Goal: Information Seeking & Learning: Learn about a topic

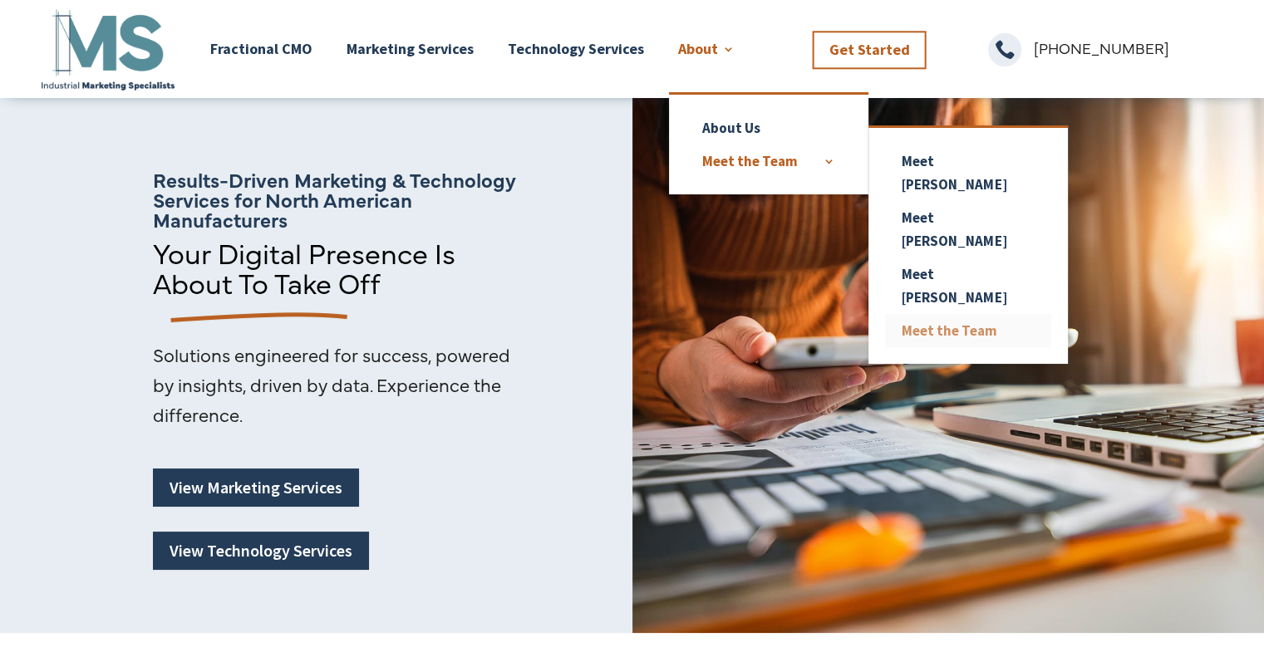
click at [945, 314] on link "Meet the Team" at bounding box center [968, 330] width 166 height 33
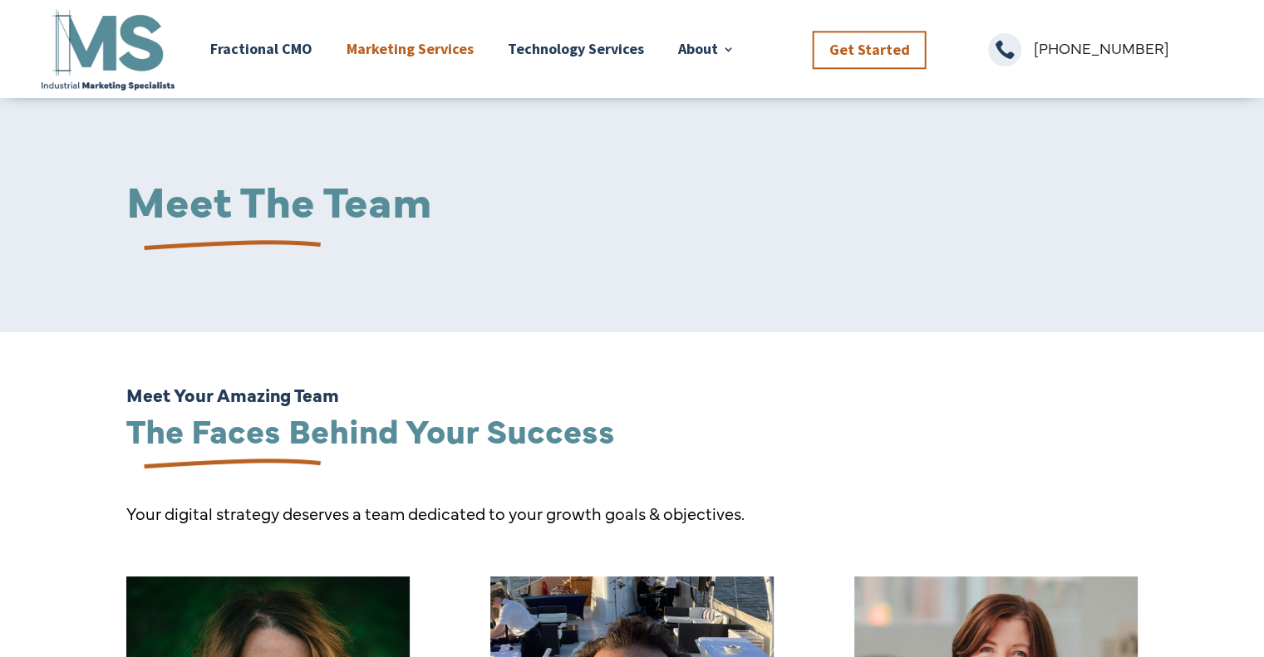
click at [422, 53] on link "Marketing Services" at bounding box center [410, 49] width 127 height 87
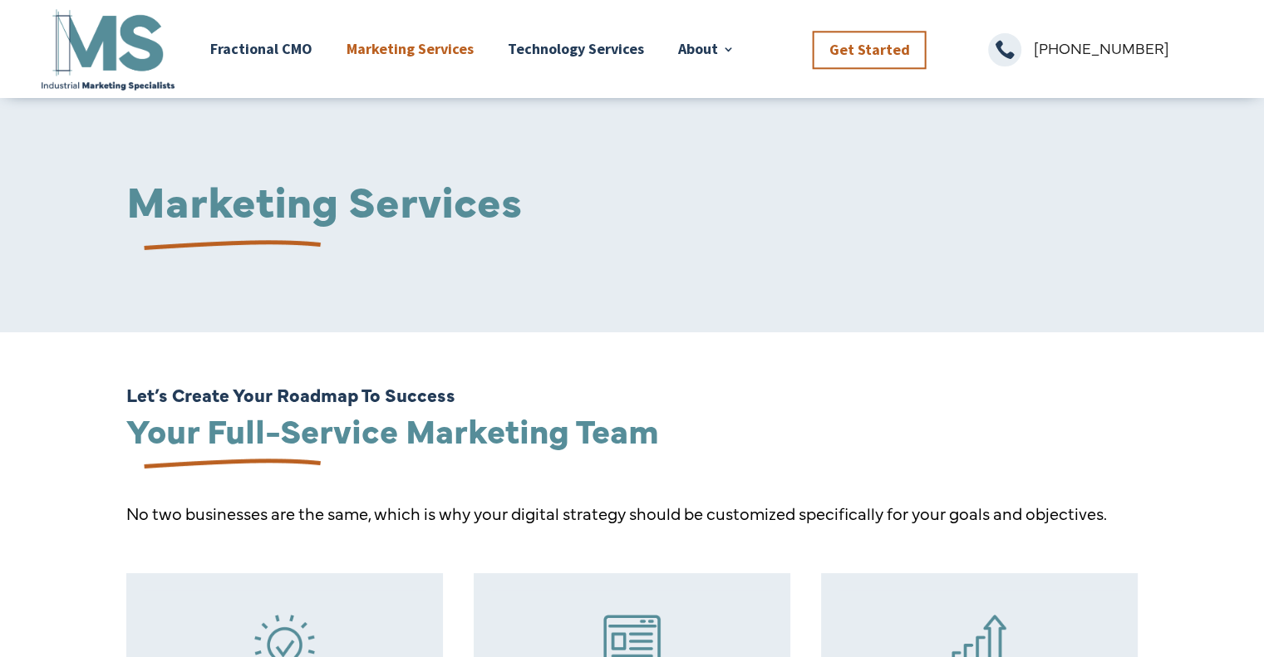
click at [120, 44] on img at bounding box center [107, 49] width 139 height 87
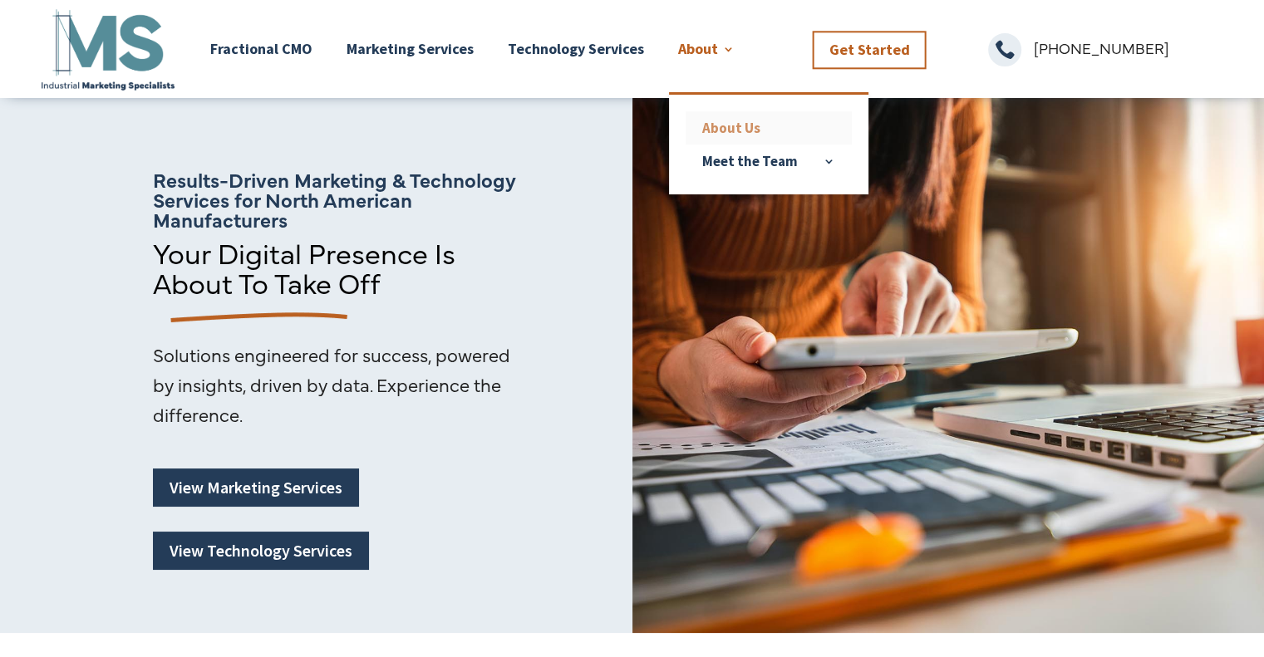
click at [734, 134] on link "About Us" at bounding box center [769, 127] width 166 height 33
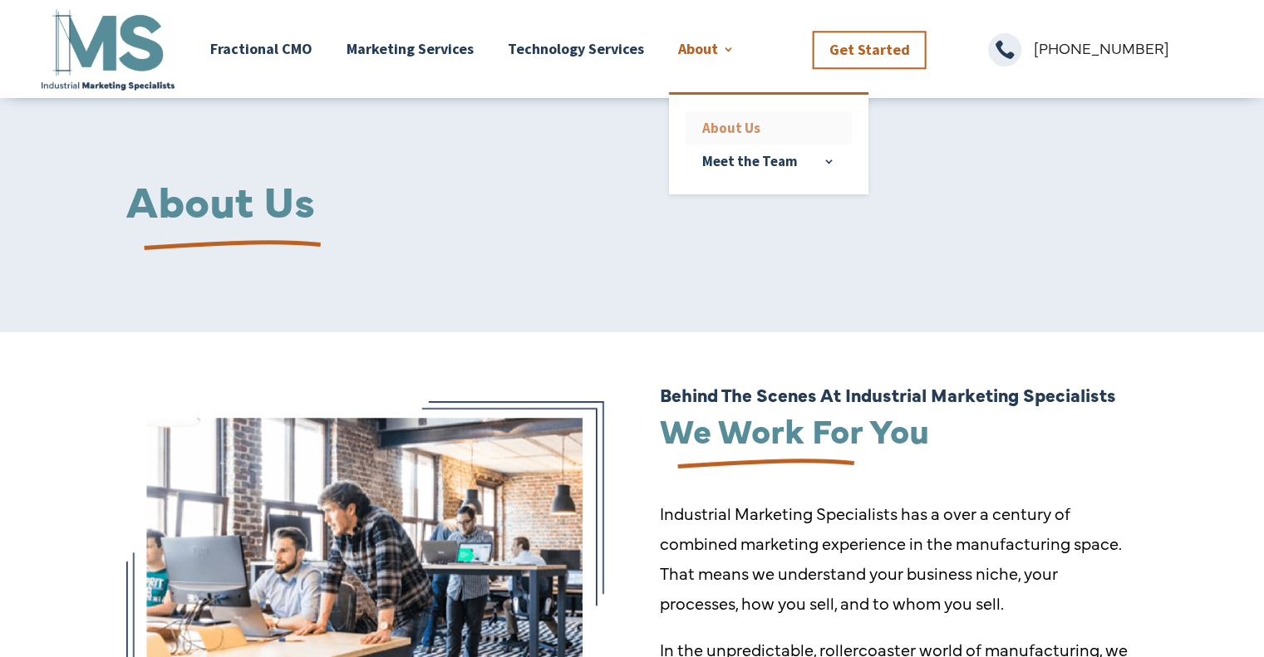
click at [731, 119] on link "About Us" at bounding box center [769, 127] width 166 height 33
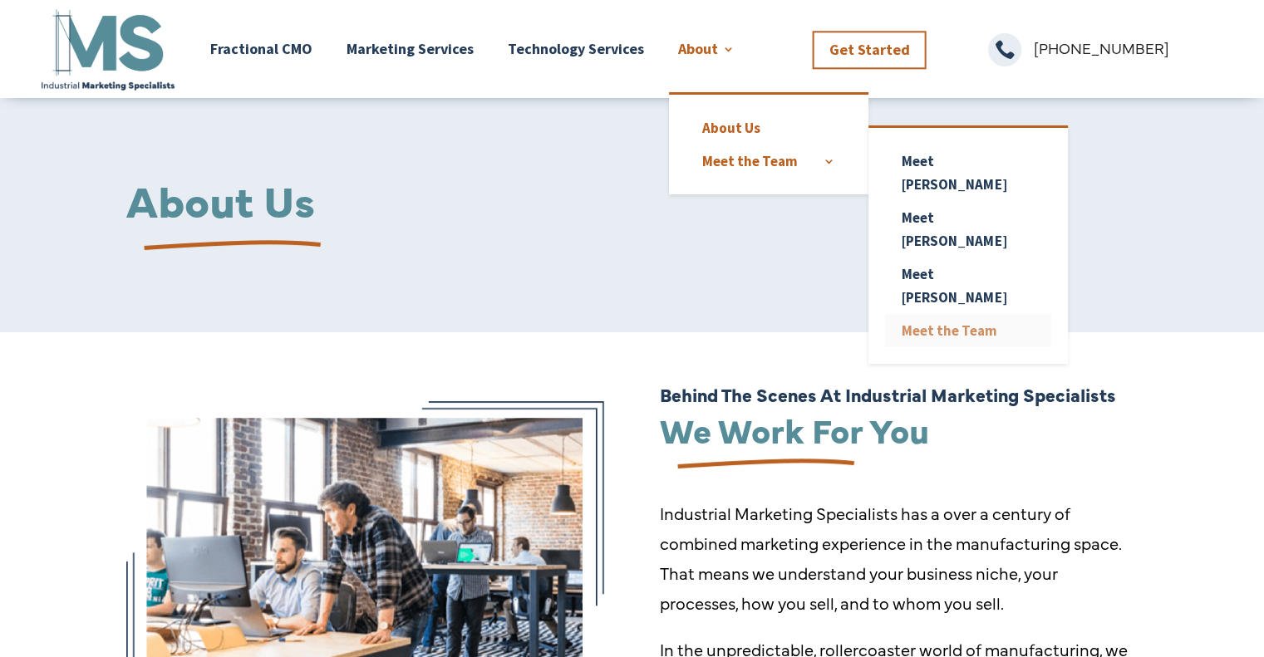
click at [933, 314] on link "Meet the Team" at bounding box center [968, 330] width 166 height 33
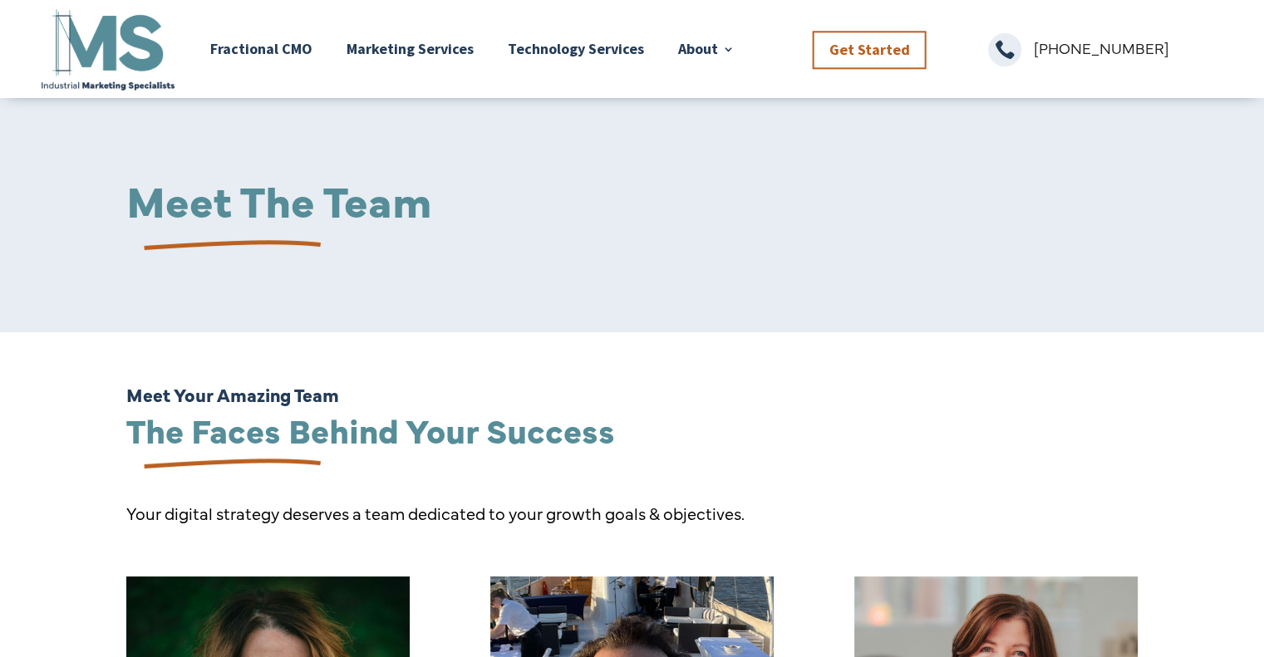
click at [79, 49] on img at bounding box center [107, 49] width 139 height 87
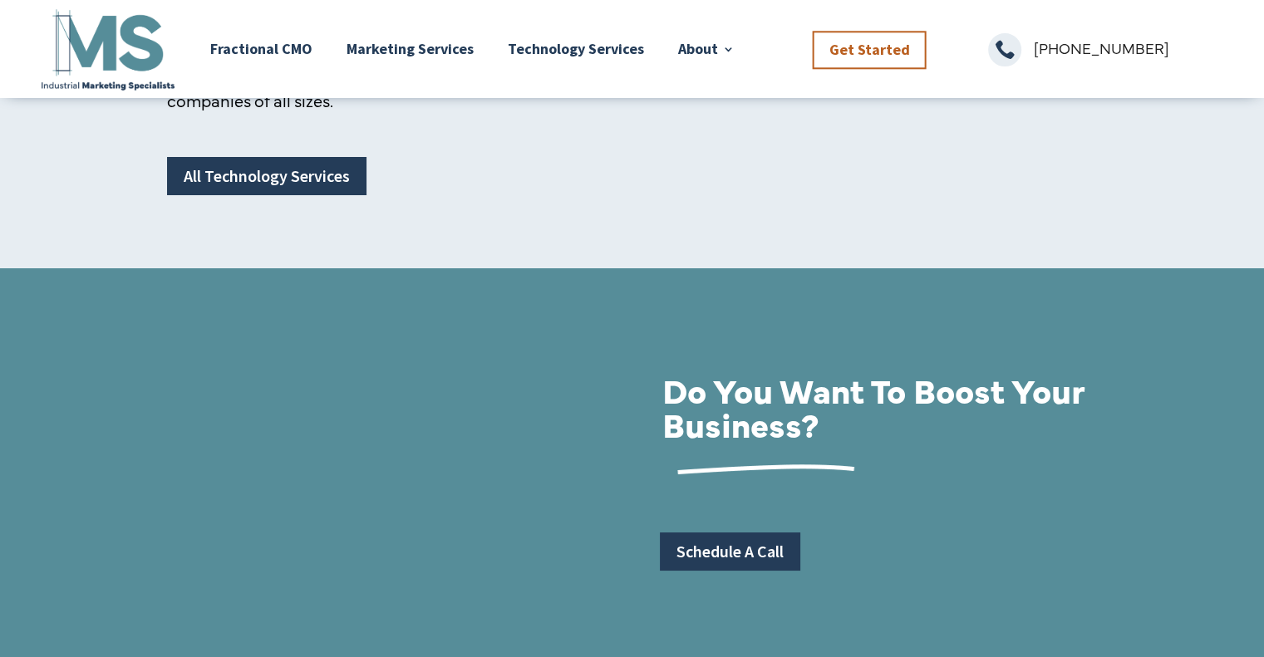
scroll to position [5707, 0]
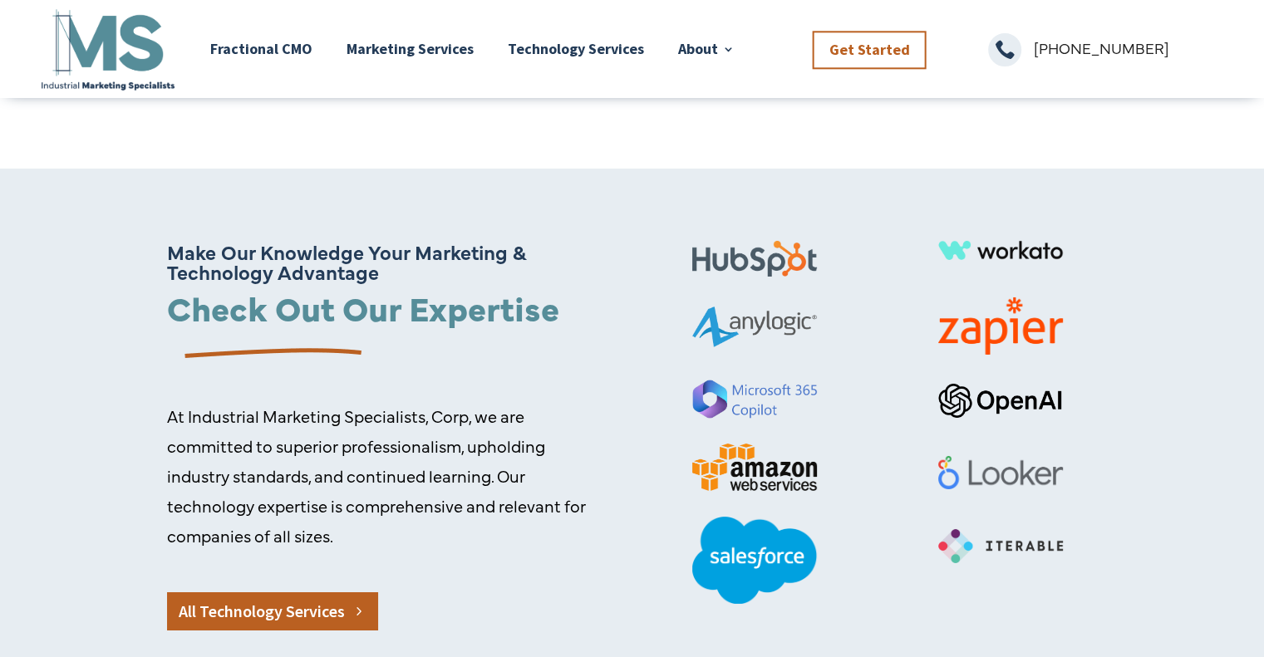
click at [268, 593] on link "All Technology Services" at bounding box center [272, 612] width 211 height 38
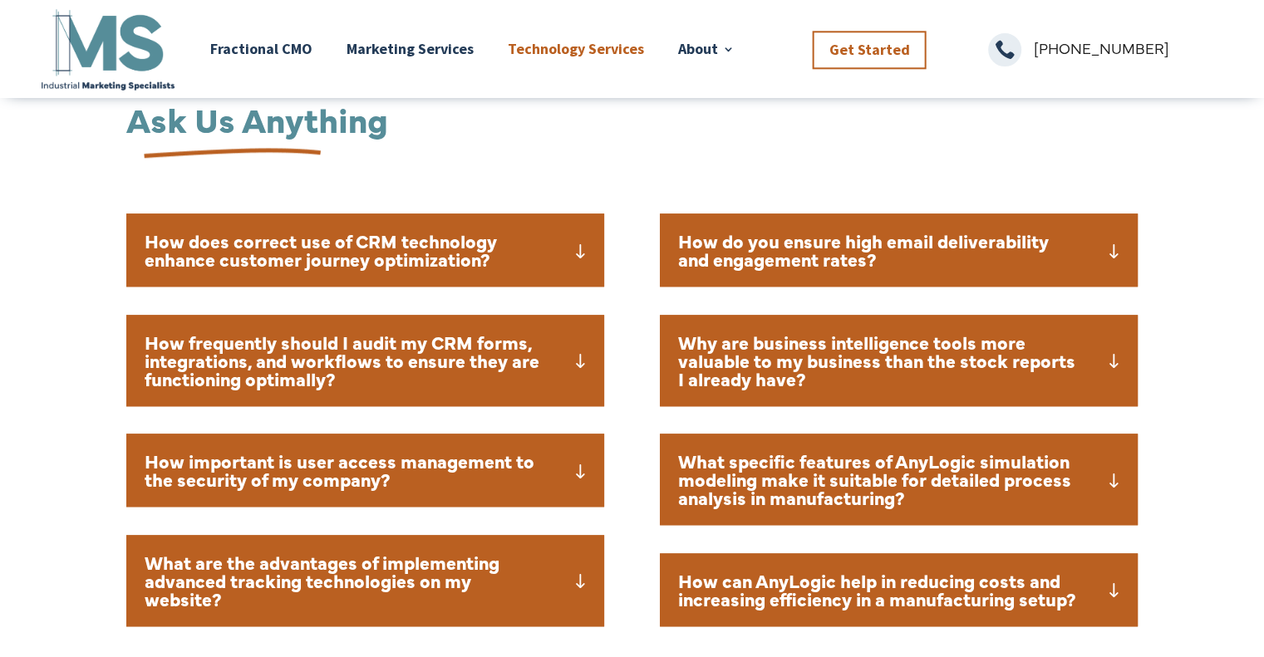
scroll to position [1531, 0]
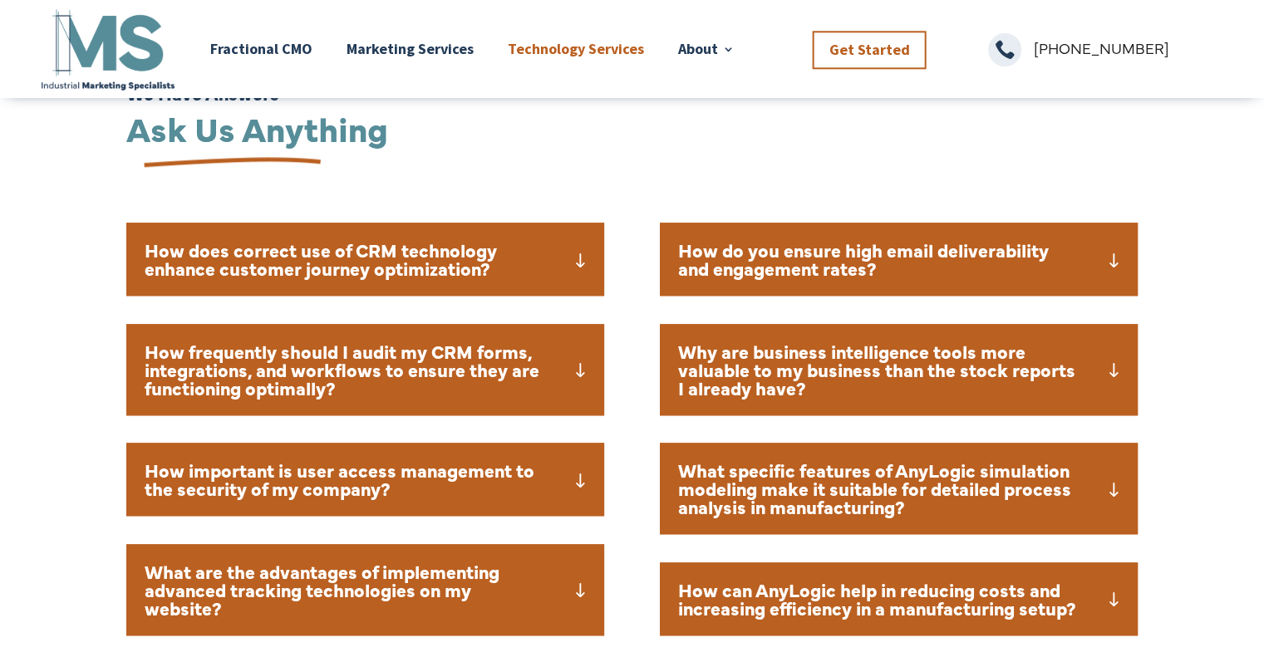
click at [576, 258] on h5 "How does correct use of CRM technology enhance customer journey optimization?" at bounding box center [365, 259] width 441 height 37
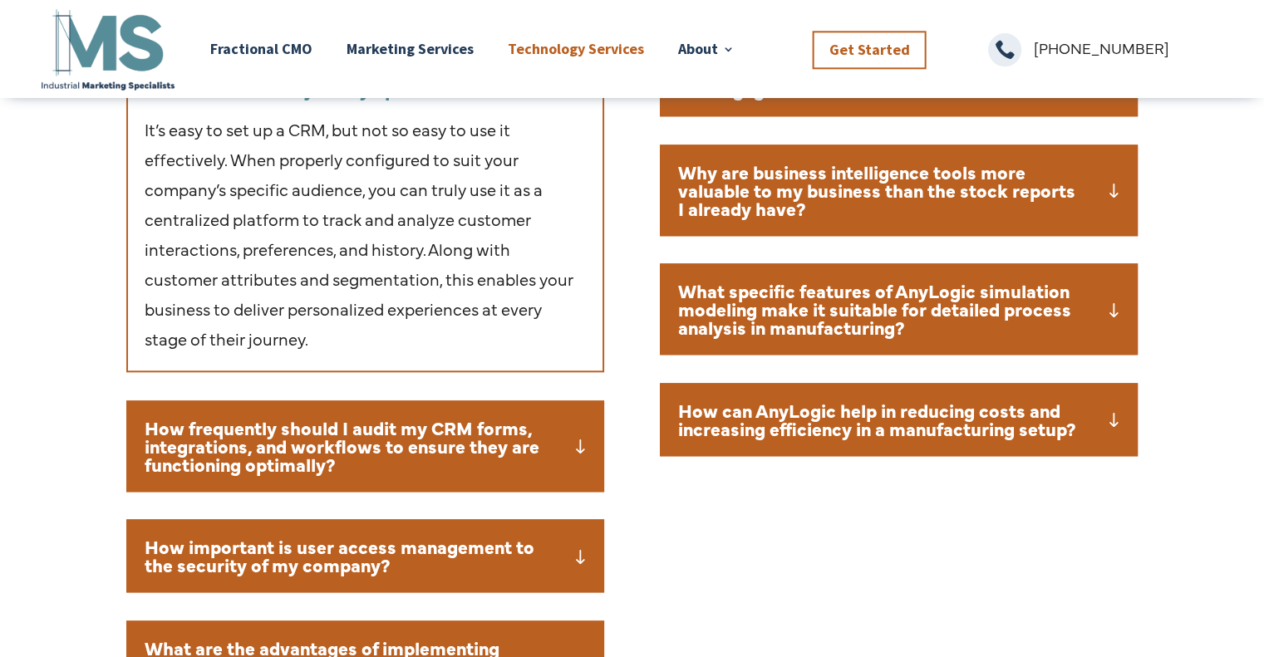
scroll to position [1724, 0]
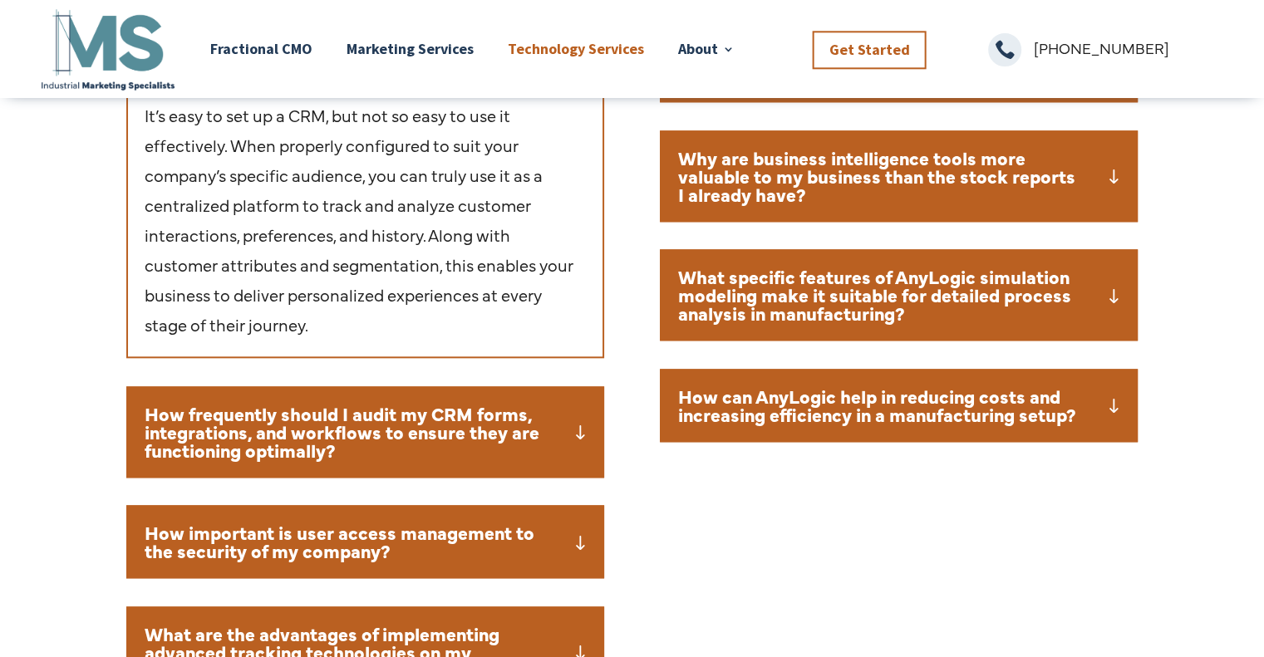
click at [583, 430] on h5 "How frequently should I audit my CRM forms, integrations, and workflows to ensu…" at bounding box center [365, 432] width 441 height 55
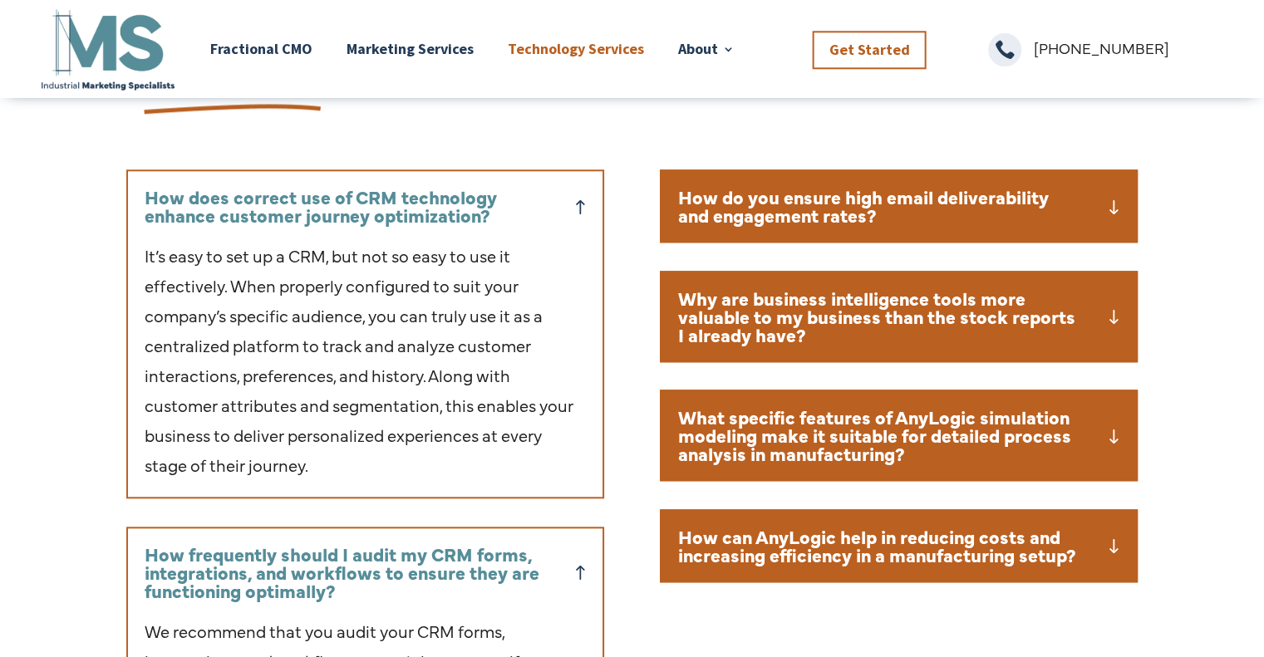
scroll to position [1572, 0]
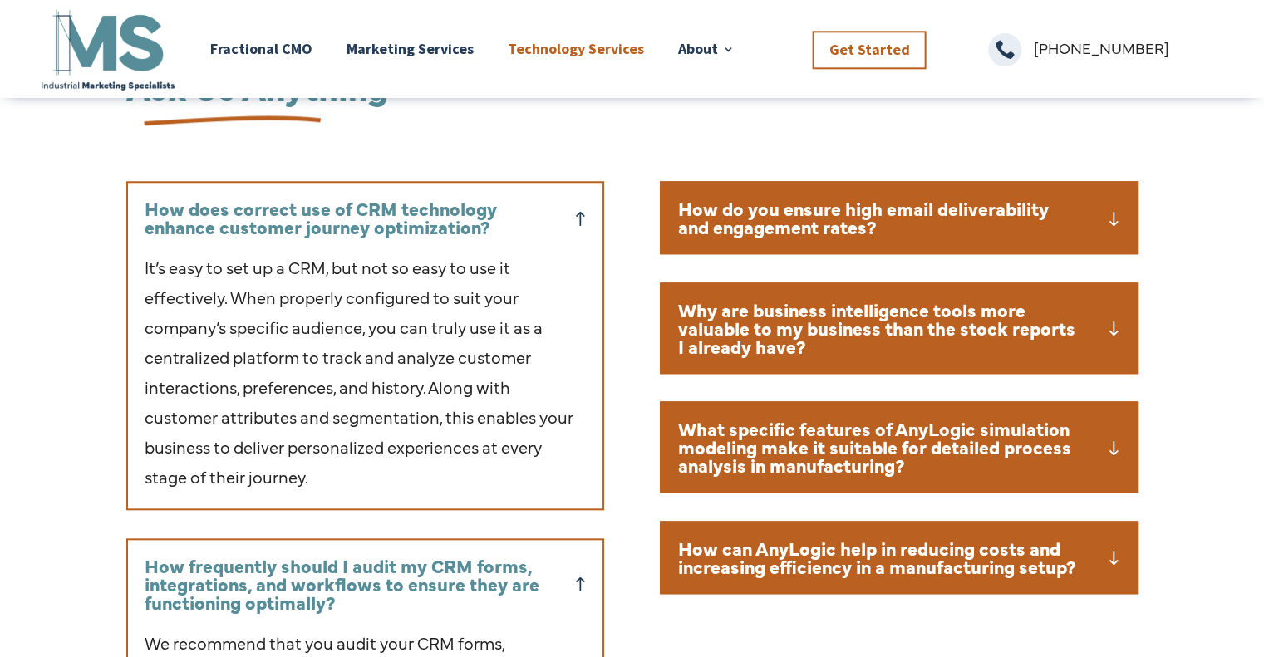
click at [1119, 556] on h5 "How can AnyLogic help in reducing costs and increasing efficiency in a manufact…" at bounding box center [898, 557] width 441 height 37
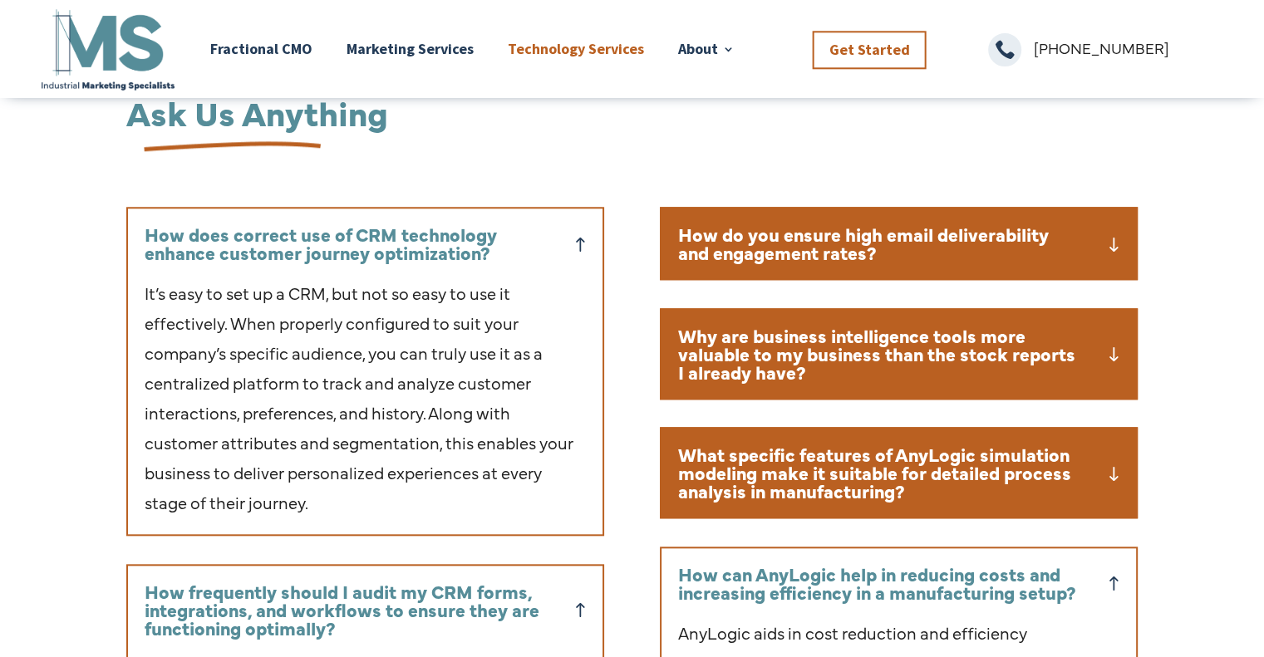
scroll to position [1512, 0]
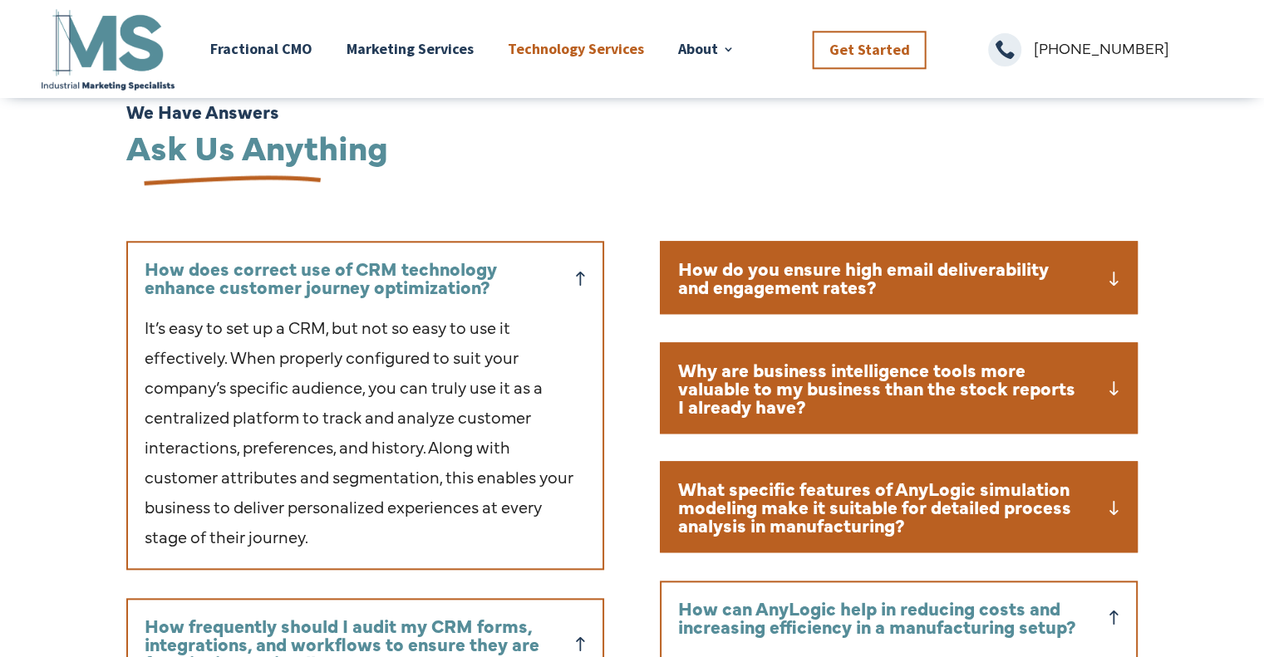
click at [1112, 503] on h5 "What specific features of AnyLogic simulation modeling make it suitable for det…" at bounding box center [898, 507] width 441 height 55
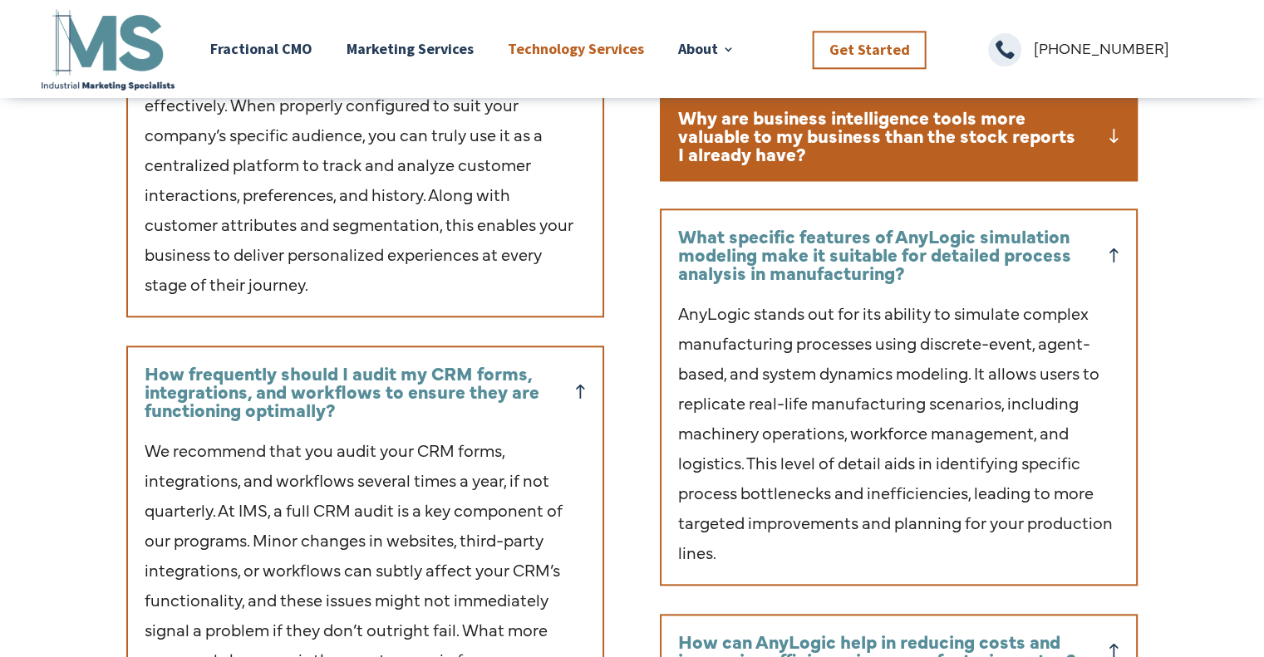
scroll to position [1780, 0]
